Goal: Information Seeking & Learning: Understand process/instructions

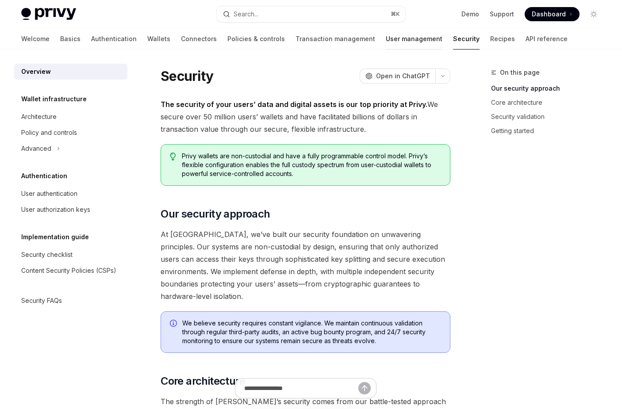
click at [386, 39] on link "User management" at bounding box center [414, 38] width 57 height 21
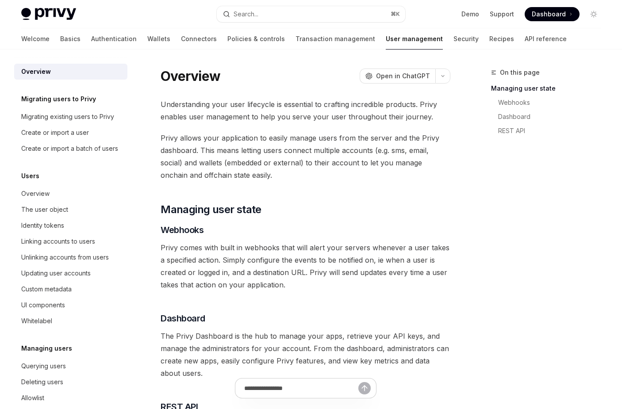
click at [186, 102] on span "Understanding your user lifecycle is essential to crafting incredible products.…" at bounding box center [306, 110] width 290 height 25
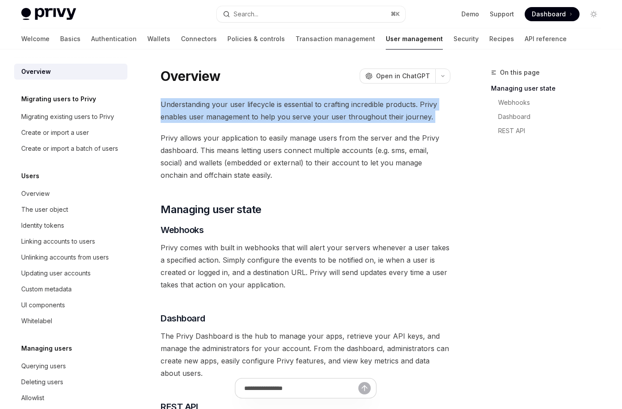
click at [216, 155] on span "Privy allows your application to easily manage users from the server and the Pr…" at bounding box center [306, 157] width 290 height 50
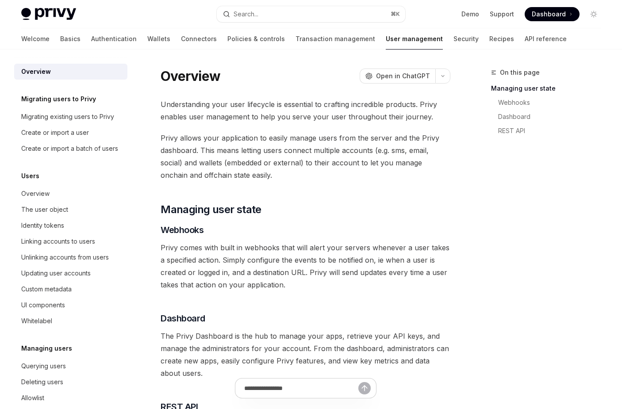
click at [216, 155] on span "Privy allows your application to easily manage users from the server and the Pr…" at bounding box center [306, 157] width 290 height 50
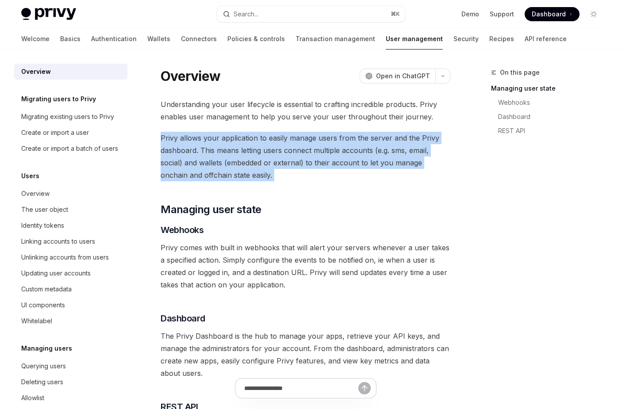
click at [269, 179] on span "Privy allows your application to easily manage users from the server and the Pr…" at bounding box center [306, 157] width 290 height 50
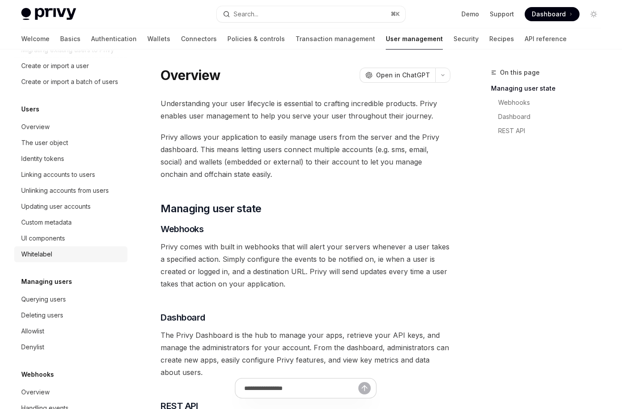
scroll to position [72, 0]
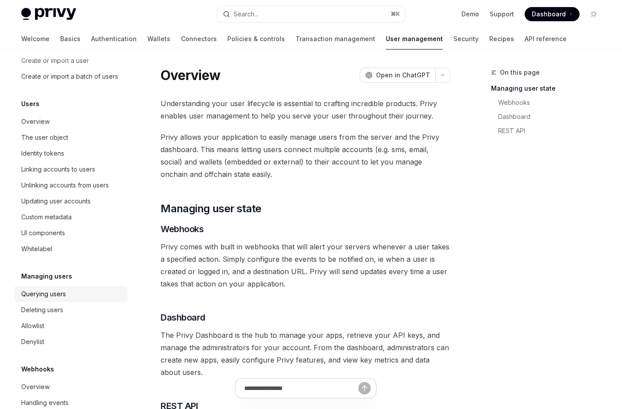
click at [54, 300] on link "Querying users" at bounding box center [70, 294] width 113 height 16
type textarea "*"
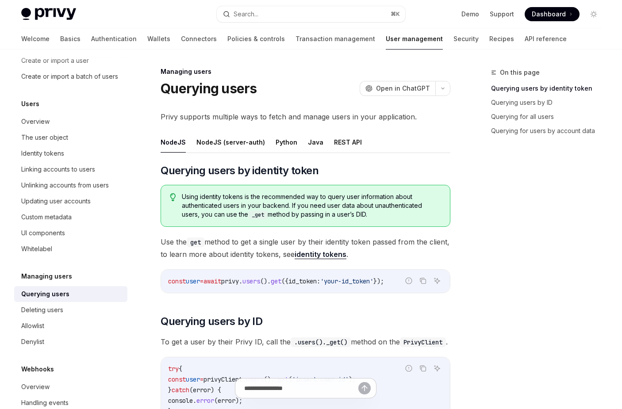
click at [304, 210] on span "Using identity tokens is the recommended way to query user information about au…" at bounding box center [311, 206] width 259 height 27
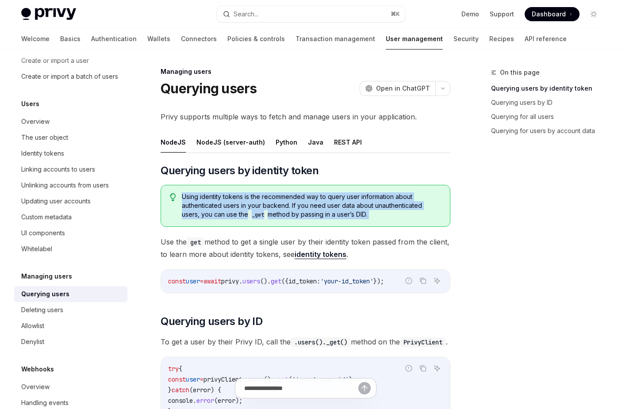
click at [304, 210] on span "Using identity tokens is the recommended way to query user information about au…" at bounding box center [311, 206] width 259 height 27
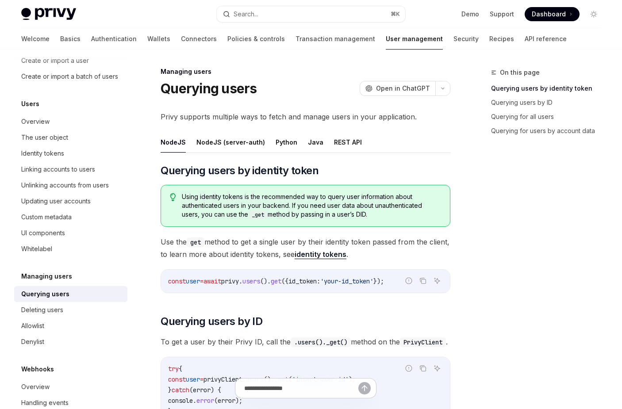
drag, startPoint x: 290, startPoint y: 205, endPoint x: 401, endPoint y: 221, distance: 112.6
click at [402, 221] on div "Using identity tokens is the recommended way to query user information about au…" at bounding box center [306, 206] width 290 height 42
click at [401, 221] on div "Using identity tokens is the recommended way to query user information about au…" at bounding box center [306, 206] width 290 height 42
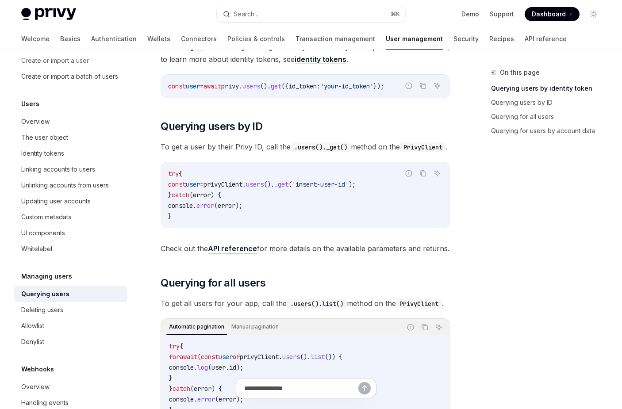
scroll to position [229, 0]
